Goal: Task Accomplishment & Management: Manage account settings

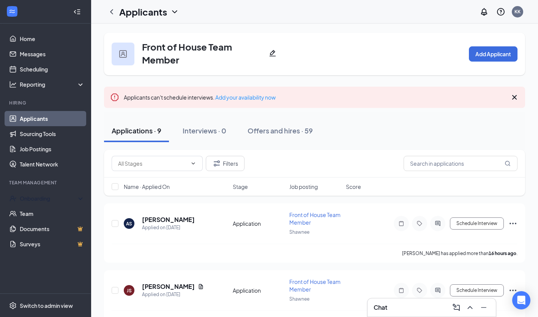
click at [40, 198] on div "Onboarding" at bounding box center [49, 198] width 58 height 8
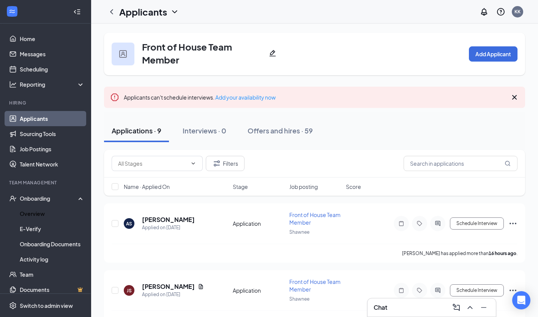
click at [33, 211] on link "Overview" at bounding box center [52, 213] width 65 height 15
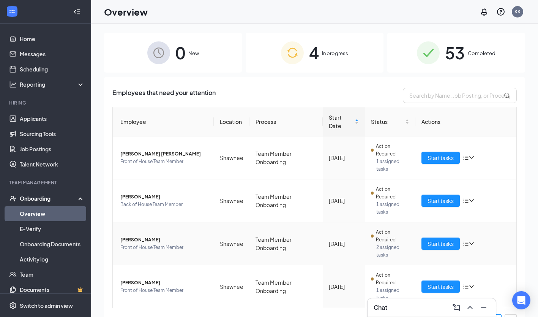
scroll to position [17, 0]
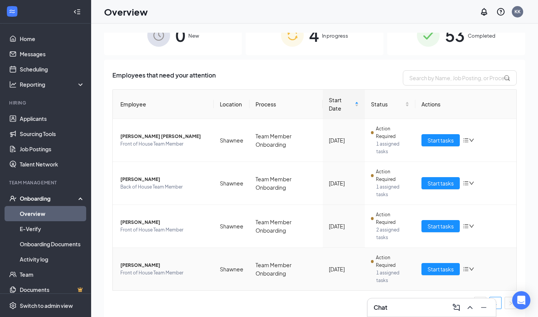
click at [151, 263] on span "[PERSON_NAME]" at bounding box center [163, 265] width 87 height 8
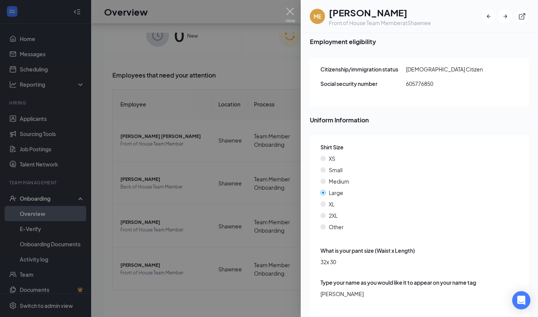
scroll to position [34, 0]
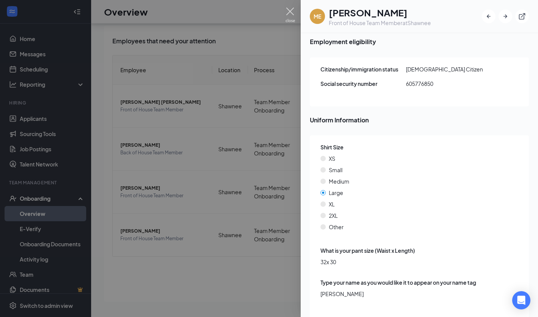
click at [288, 14] on img at bounding box center [289, 15] width 9 height 15
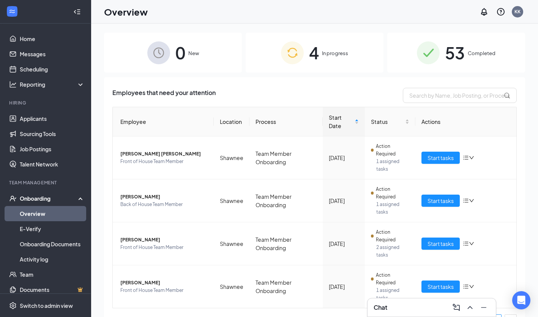
click at [445, 54] on span "53" at bounding box center [455, 52] width 20 height 26
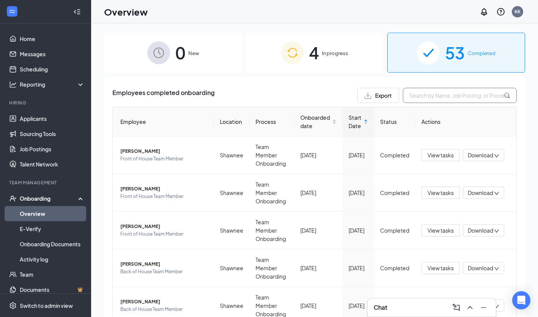
click at [416, 92] on input "text" at bounding box center [460, 95] width 114 height 15
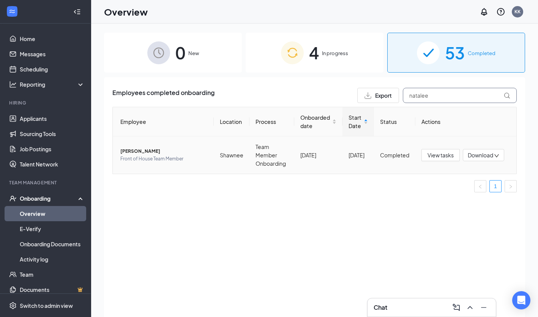
type input "natalee"
click at [137, 155] on span "[PERSON_NAME]" at bounding box center [163, 151] width 87 height 8
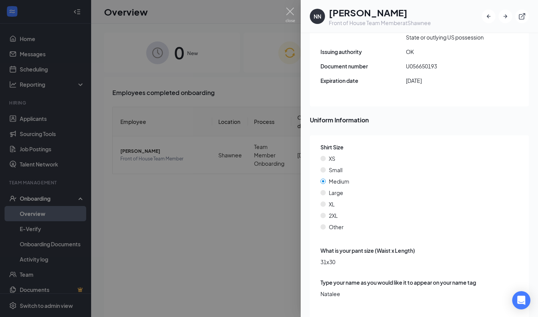
scroll to position [34, 0]
